Goal: Complete application form

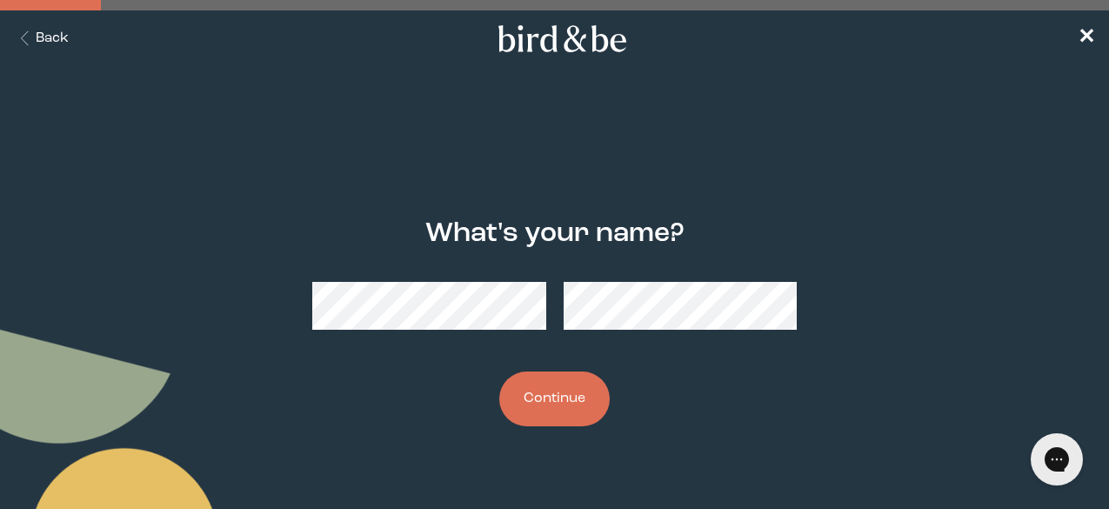
click at [549, 392] on button "Continue" at bounding box center [554, 398] width 110 height 55
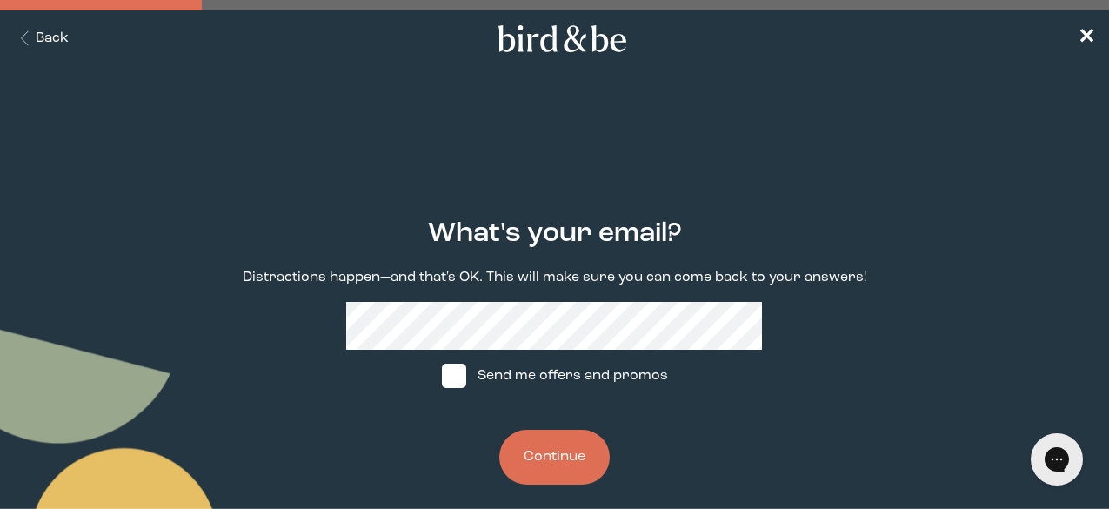
click at [530, 447] on button "Continue" at bounding box center [554, 457] width 110 height 55
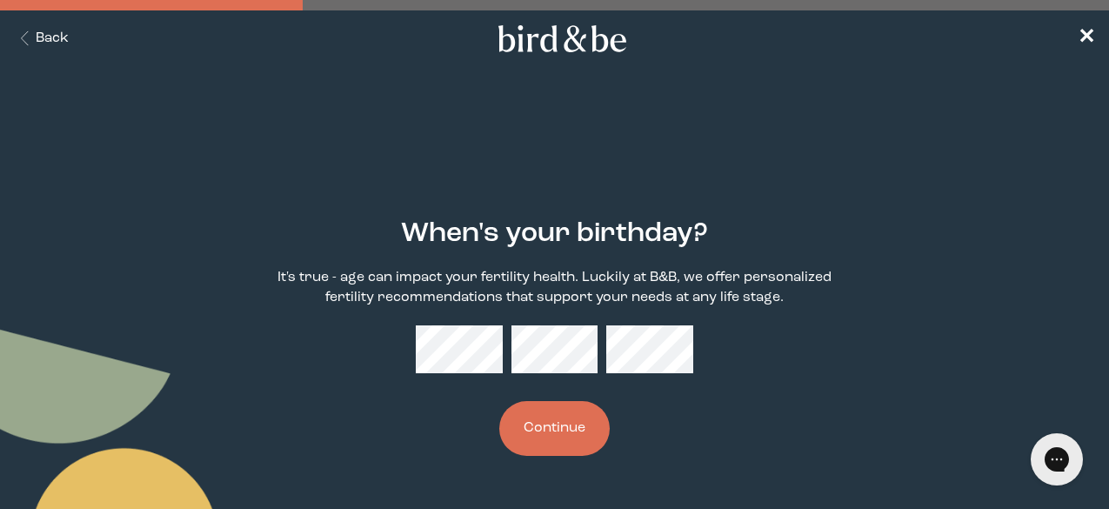
click at [543, 436] on button "Continue" at bounding box center [554, 428] width 110 height 55
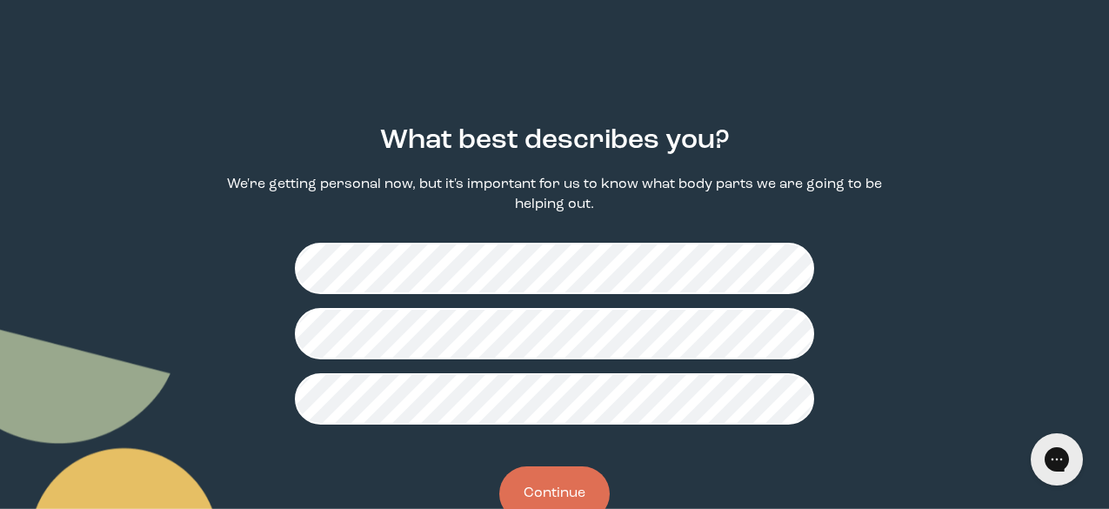
scroll to position [94, 0]
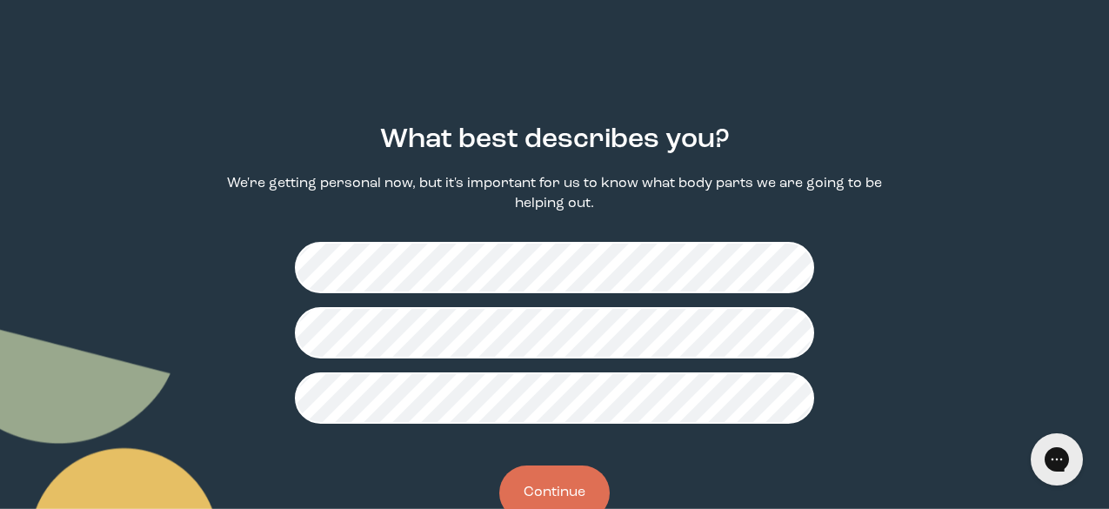
click at [569, 476] on button "Continue" at bounding box center [554, 492] width 110 height 55
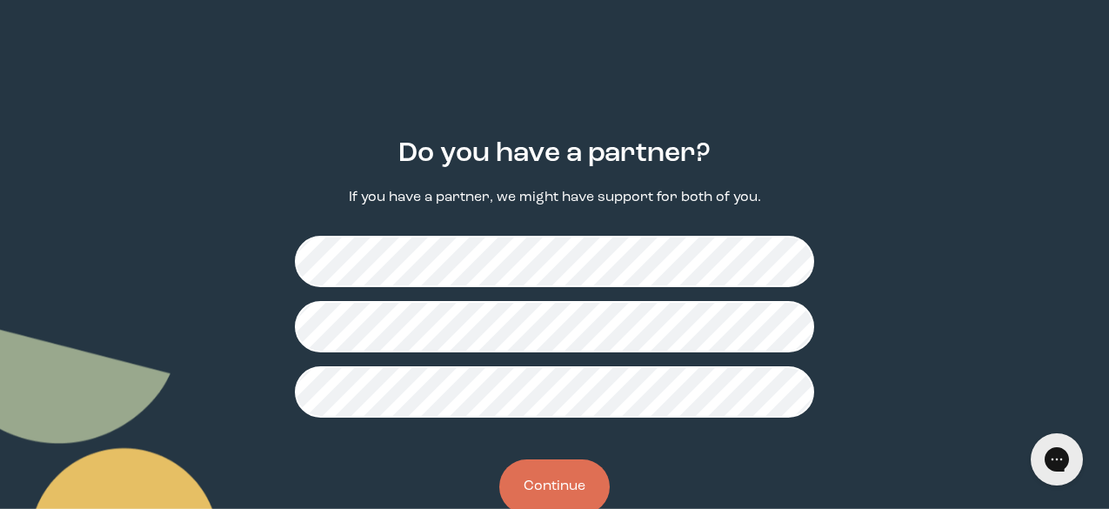
scroll to position [106, 0]
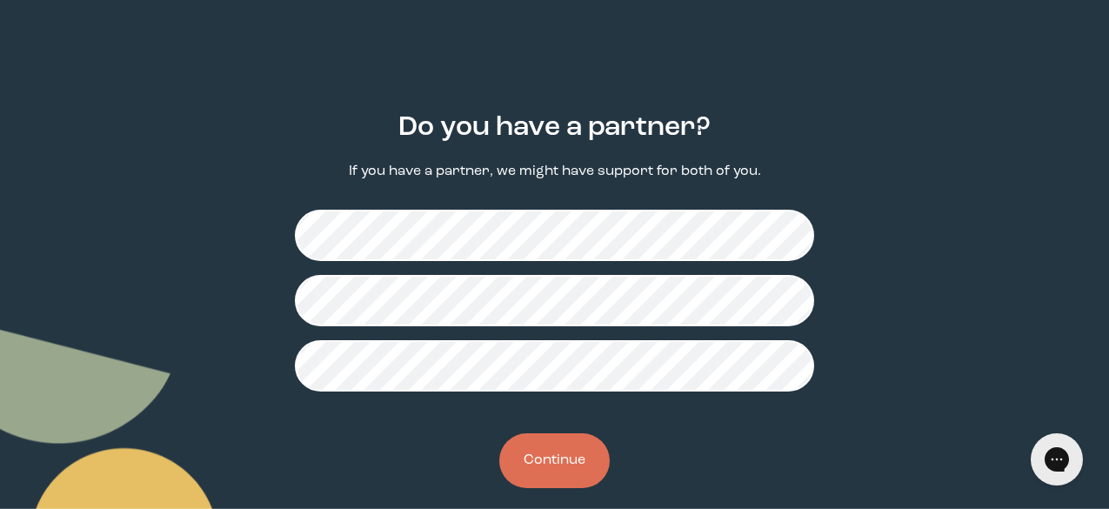
click at [569, 462] on button "Continue" at bounding box center [554, 460] width 110 height 55
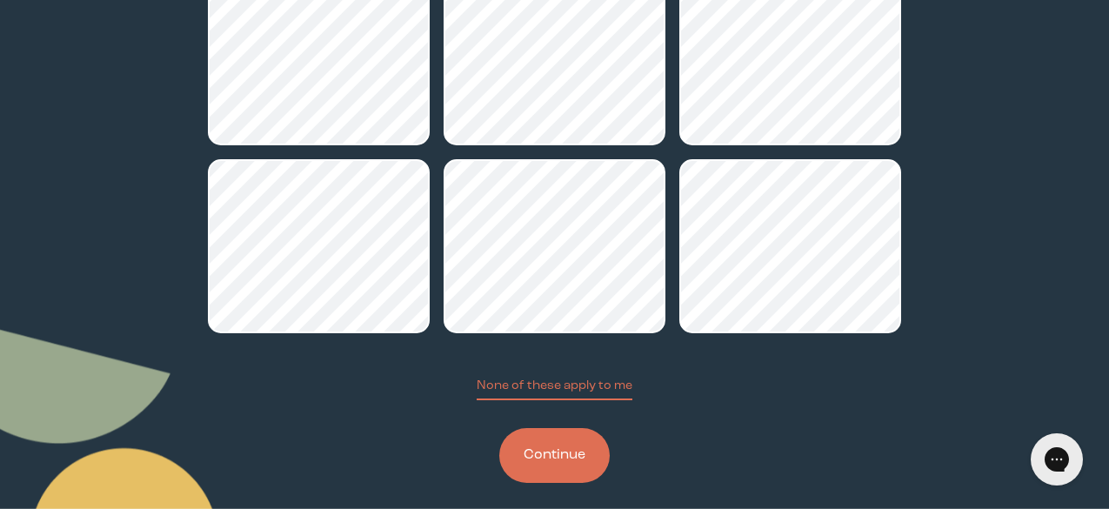
scroll to position [347, 0]
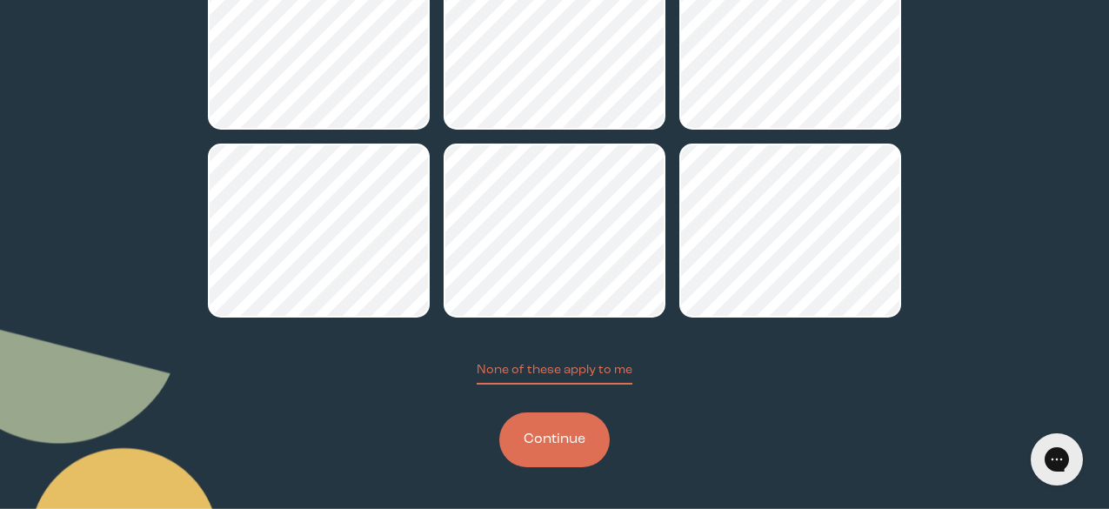
click at [552, 439] on button "Continue" at bounding box center [554, 439] width 110 height 55
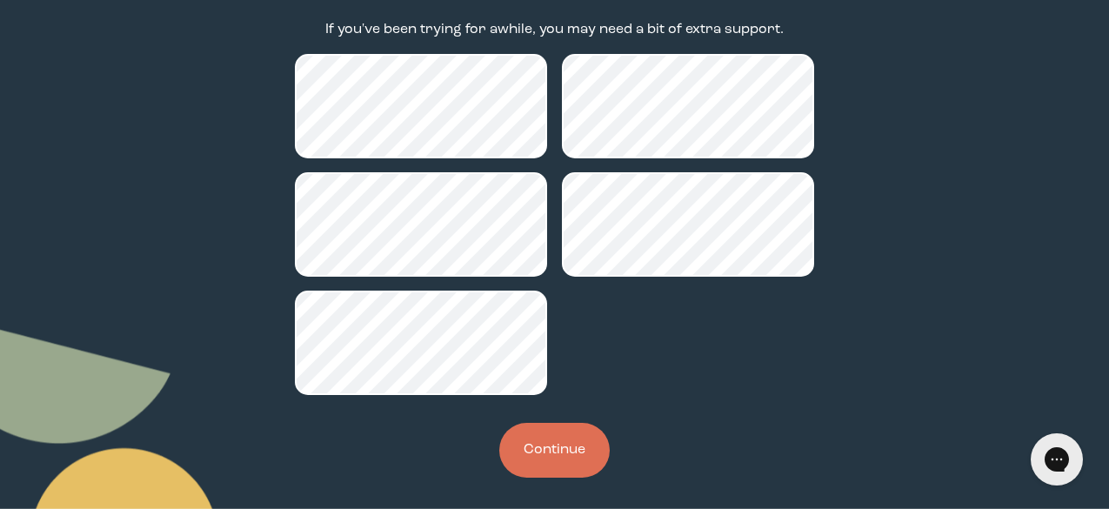
scroll to position [249, 0]
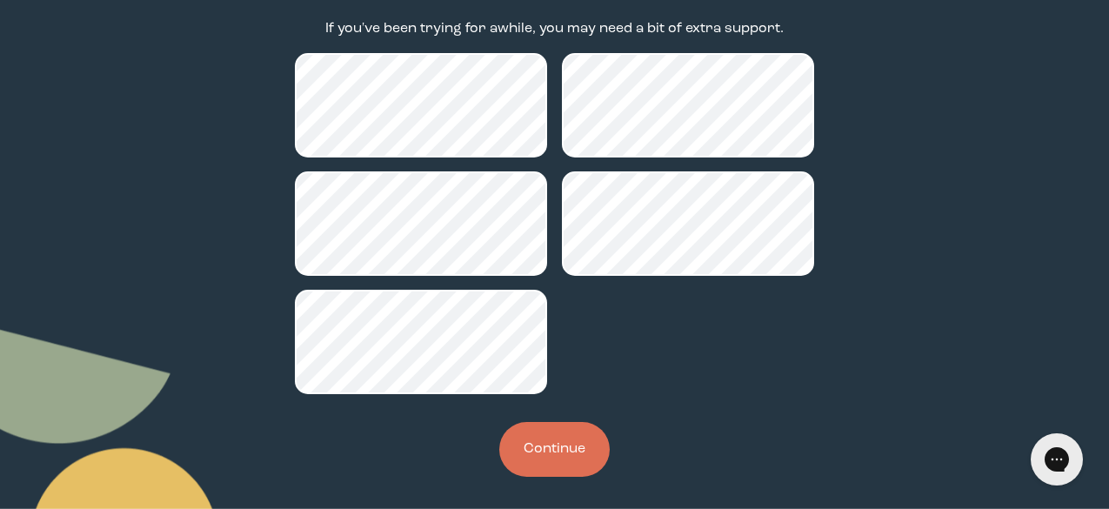
click at [537, 443] on button "Continue" at bounding box center [554, 449] width 110 height 55
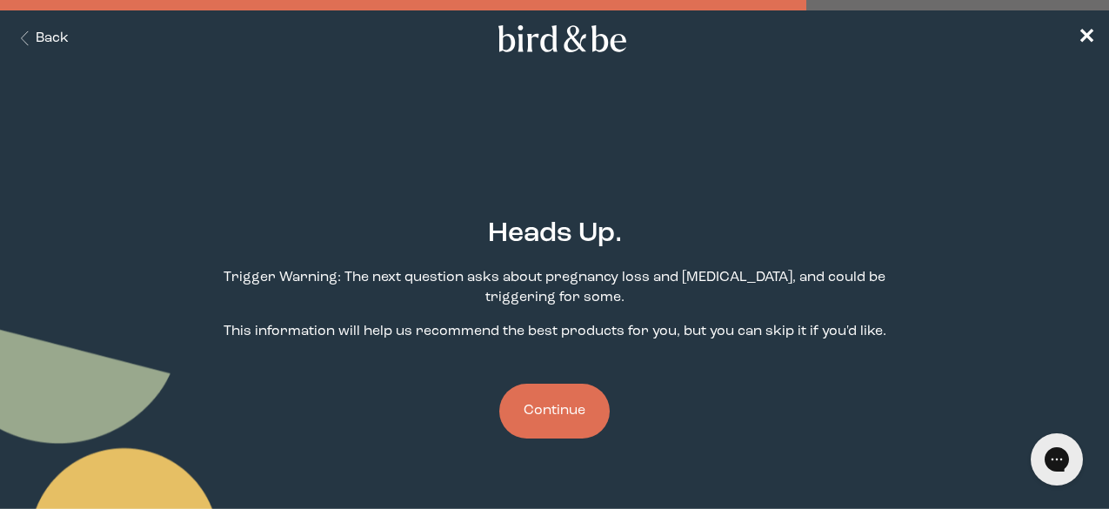
click at [579, 414] on button "Continue" at bounding box center [554, 410] width 110 height 55
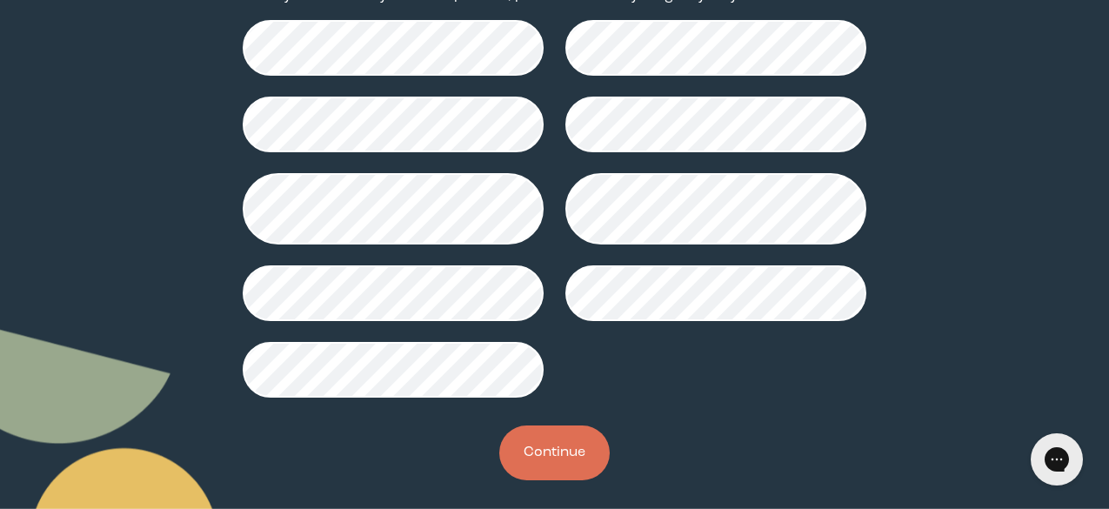
scroll to position [315, 0]
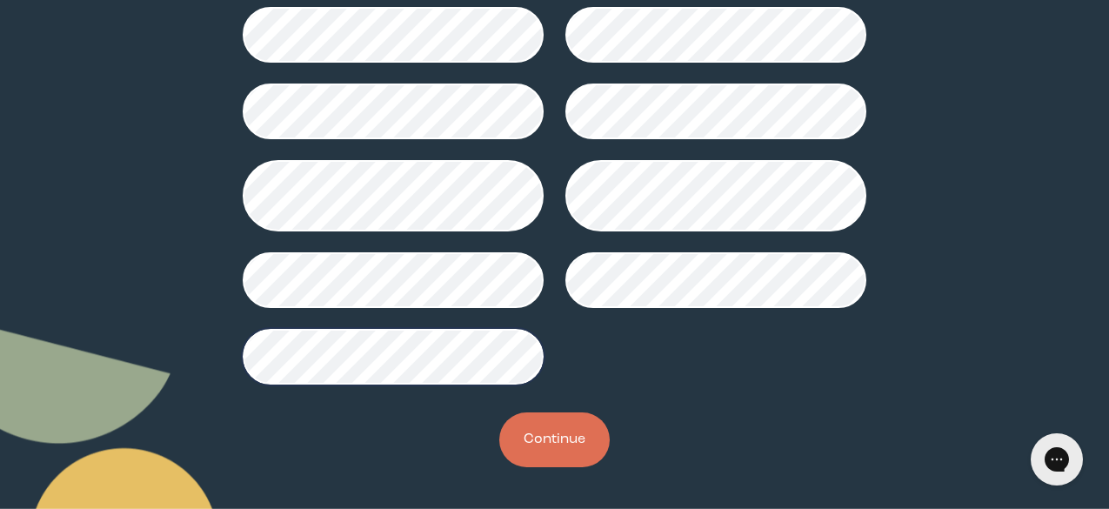
click at [567, 414] on button "Continue" at bounding box center [554, 439] width 110 height 55
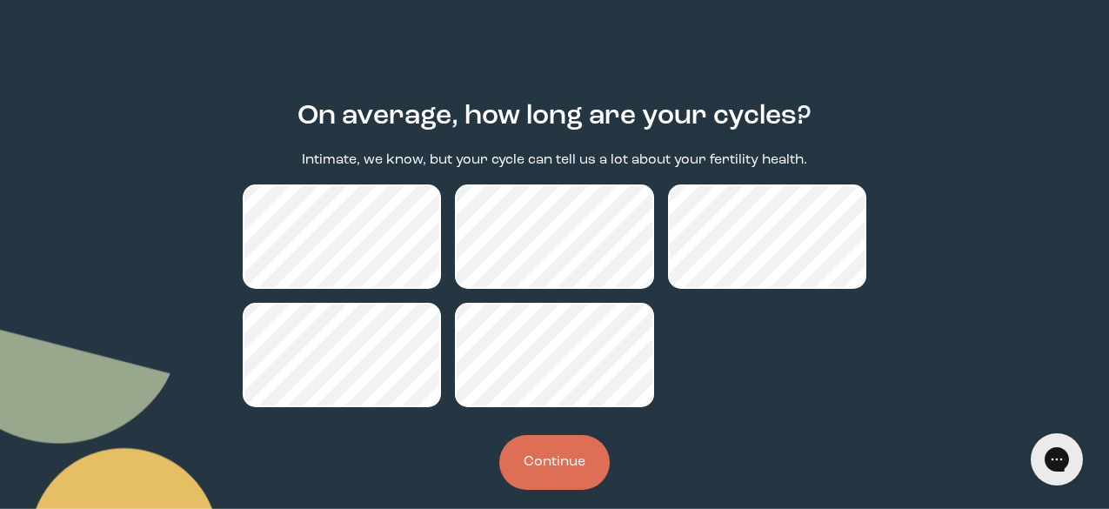
scroll to position [117, 0]
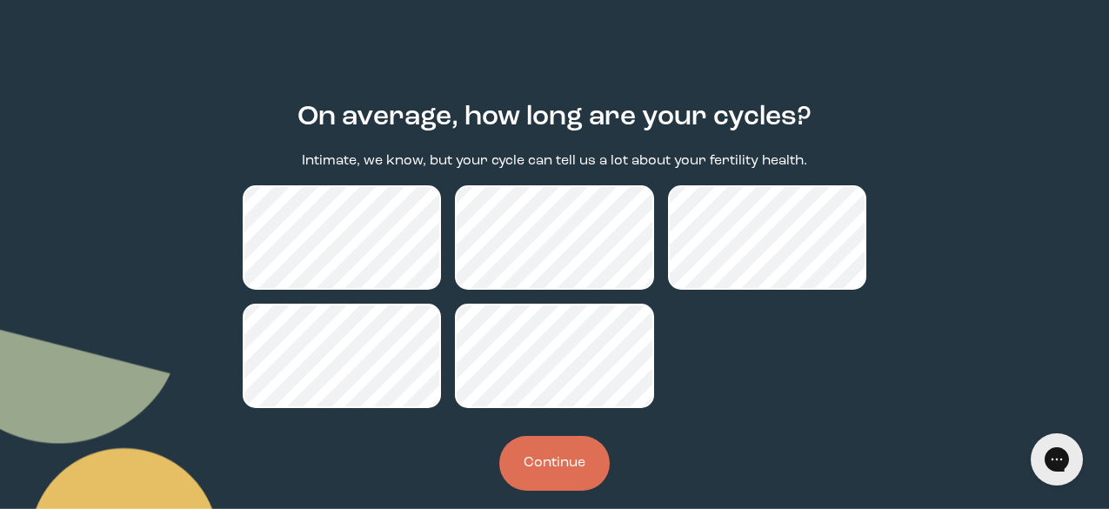
click at [544, 440] on button "Continue" at bounding box center [554, 463] width 110 height 55
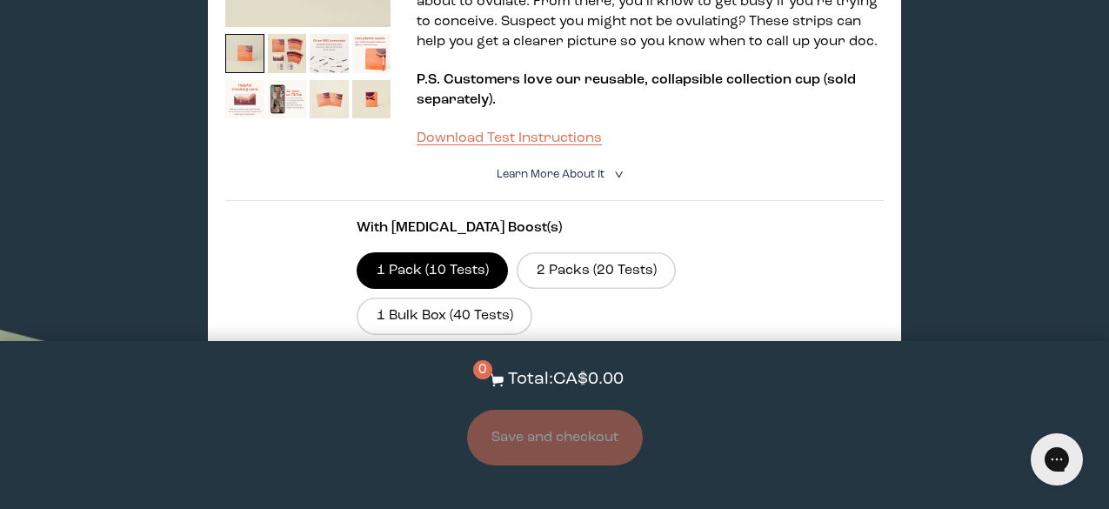
scroll to position [1586, 0]
